Goal: Transaction & Acquisition: Purchase product/service

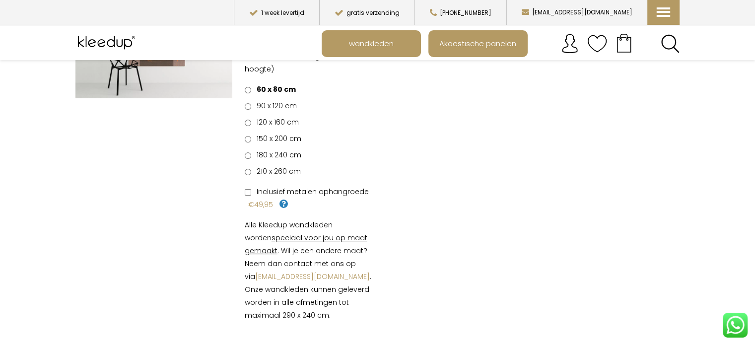
scroll to position [158, 0]
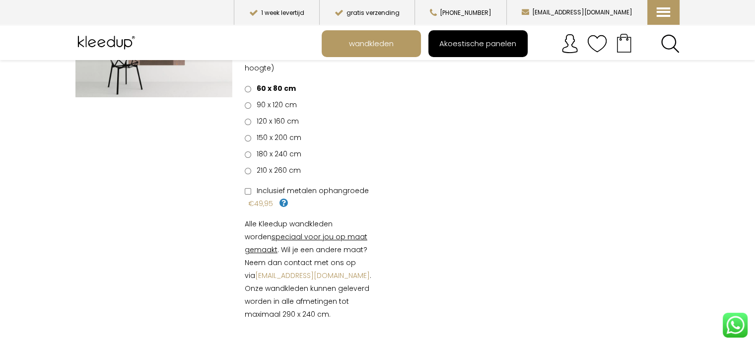
click at [479, 45] on span "Akoestische panelen" at bounding box center [478, 43] width 88 height 19
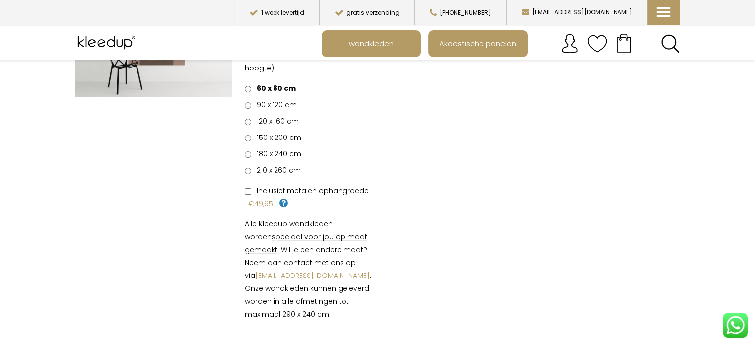
scroll to position [0, 0]
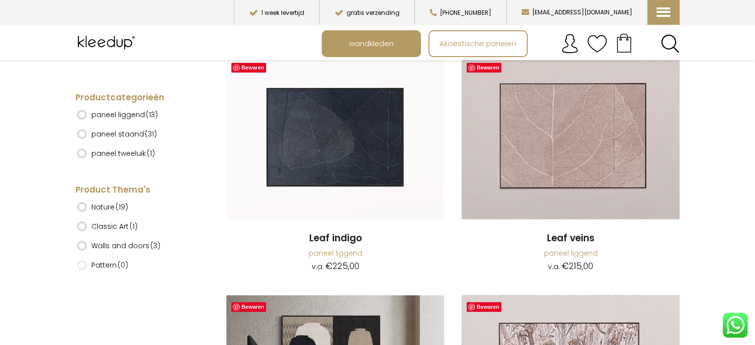
scroll to position [1437, 0]
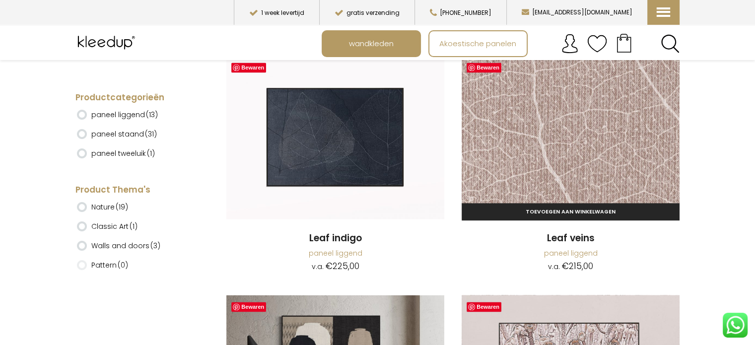
click at [566, 144] on img at bounding box center [570, 137] width 218 height 163
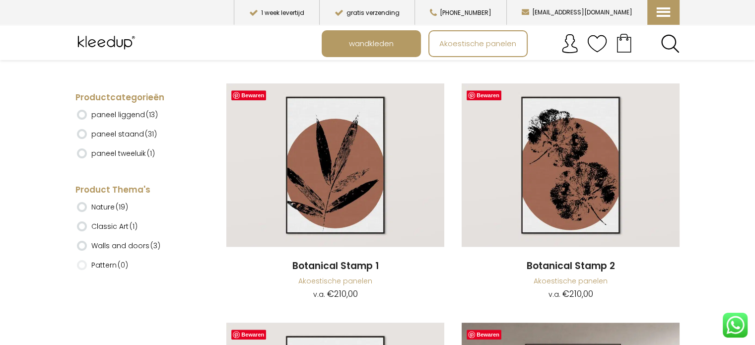
scroll to position [4371, 0]
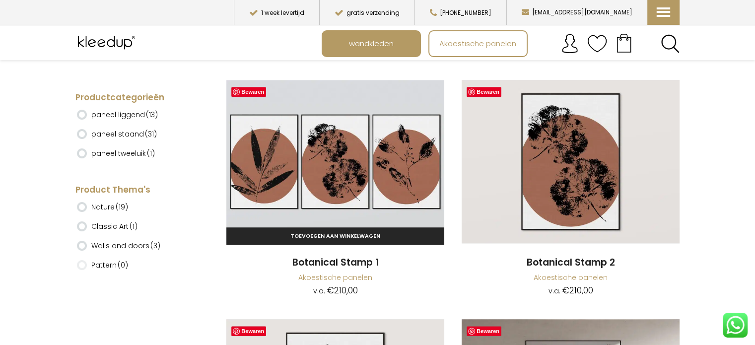
click at [334, 176] on img at bounding box center [335, 161] width 218 height 163
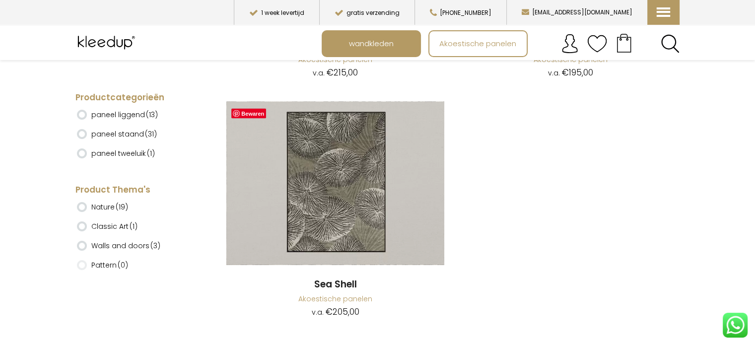
scroll to position [5544, 0]
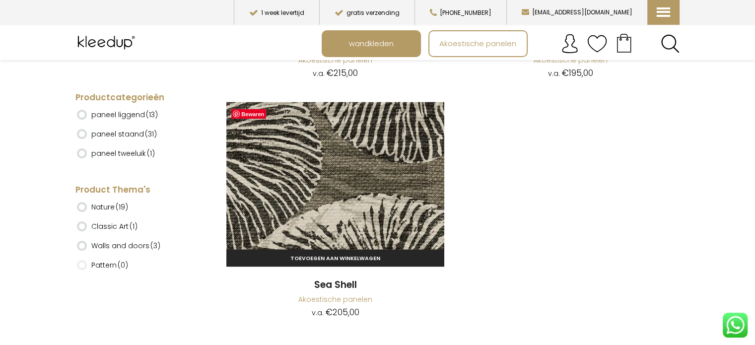
click at [327, 185] on img at bounding box center [335, 183] width 218 height 163
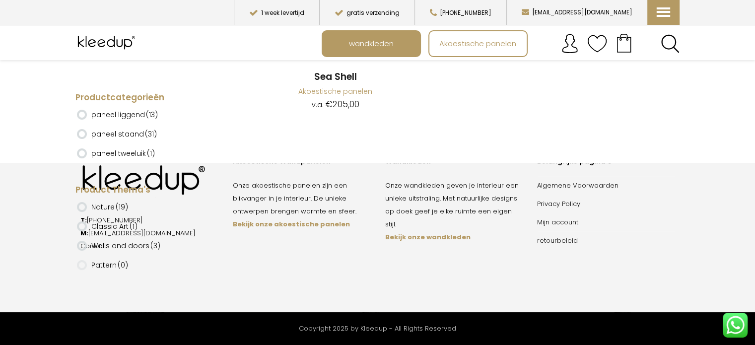
scroll to position [5794, 0]
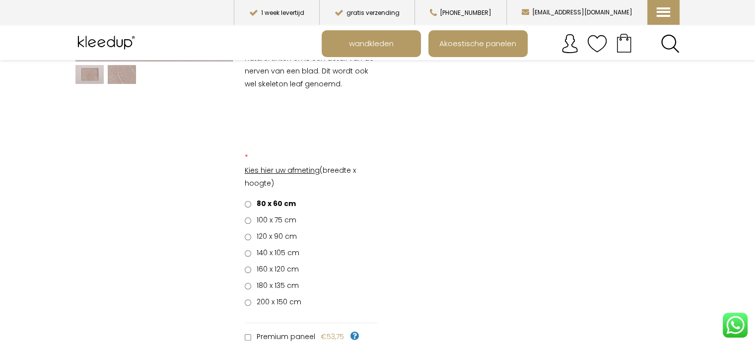
scroll to position [181, 0]
click at [288, 301] on span "200 x 150 cm" at bounding box center [277, 302] width 48 height 10
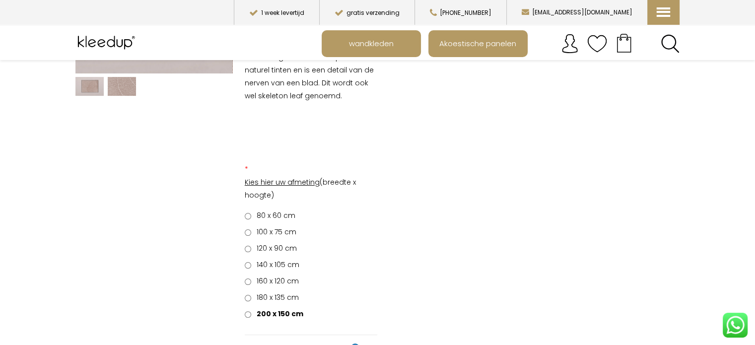
scroll to position [170, 0]
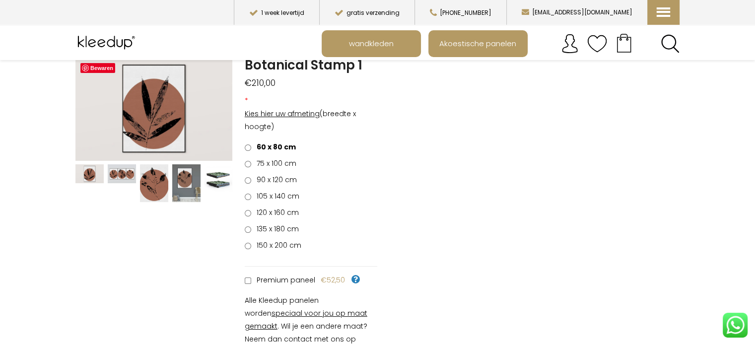
scroll to position [82, 0]
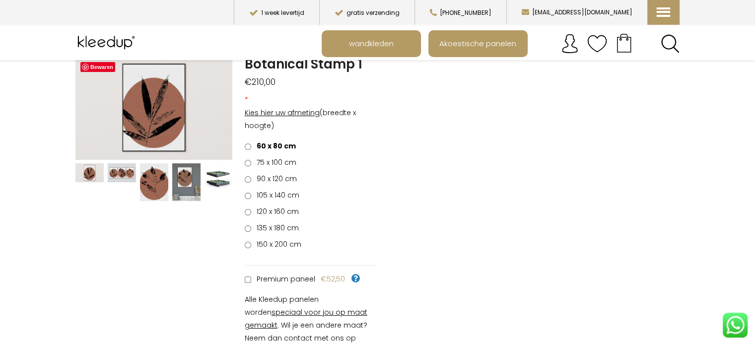
click at [288, 242] on span "150 x 200 cm" at bounding box center [277, 244] width 48 height 10
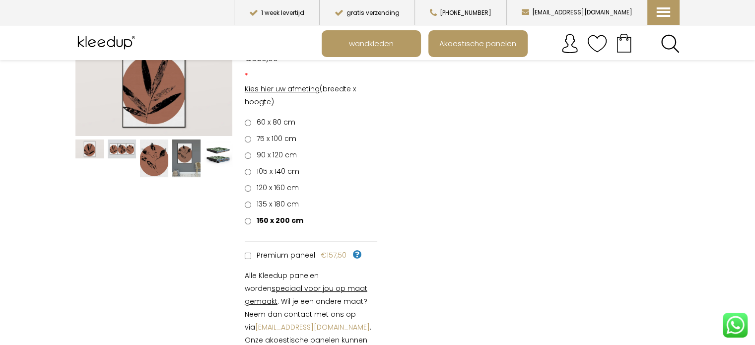
scroll to position [107, 0]
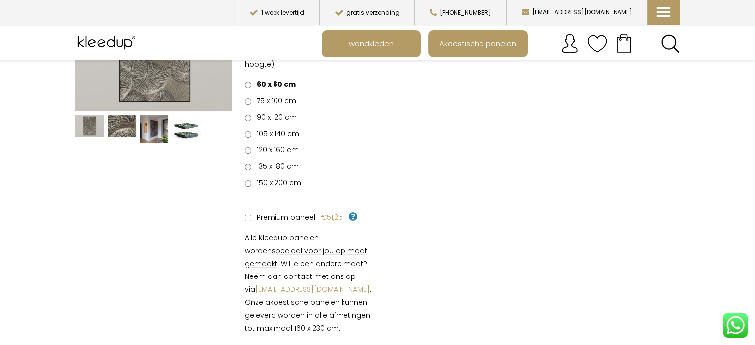
scroll to position [143, 0]
click at [280, 182] on span "150 x 200 cm" at bounding box center [277, 184] width 48 height 10
click at [357, 162] on li "135 x 180 cm €328,00" at bounding box center [311, 167] width 133 height 13
